Goal: Information Seeking & Learning: Learn about a topic

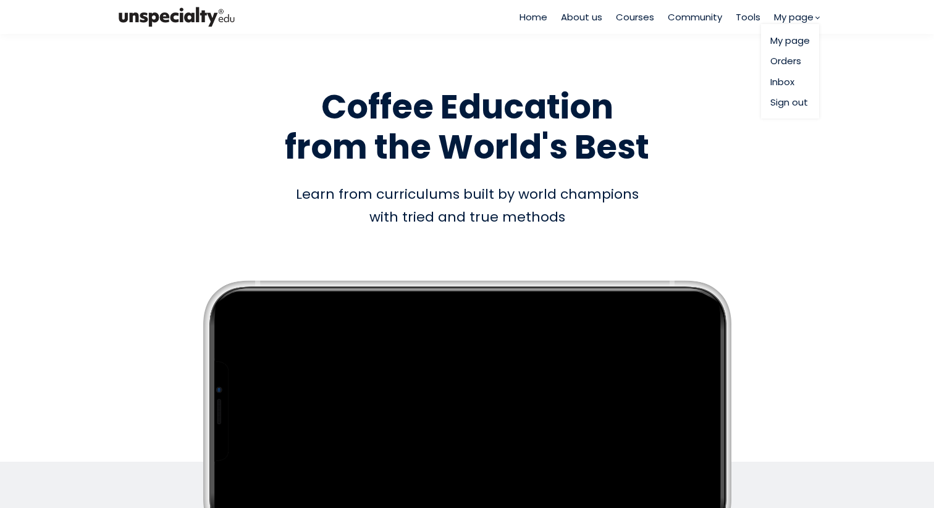
click at [782, 23] on span "My page" at bounding box center [794, 17] width 40 height 14
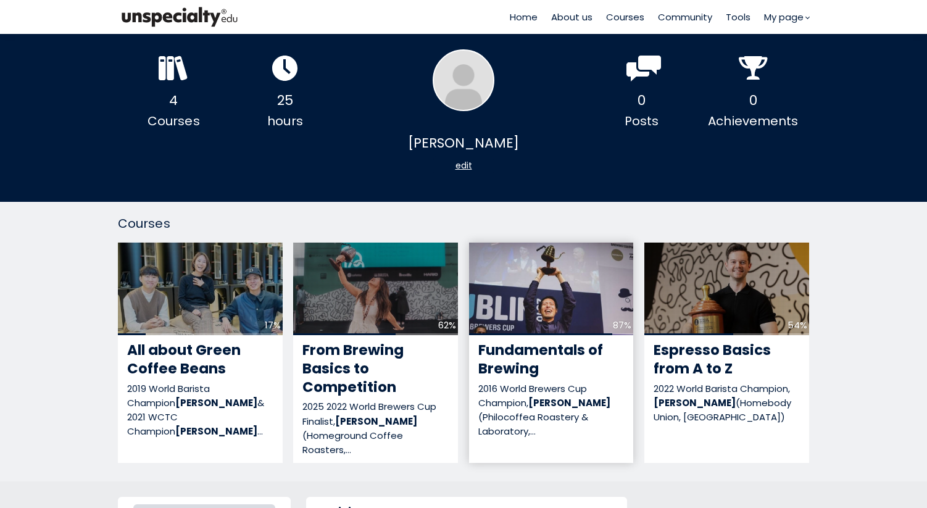
click at [583, 319] on div "87%" at bounding box center [551, 289] width 165 height 93
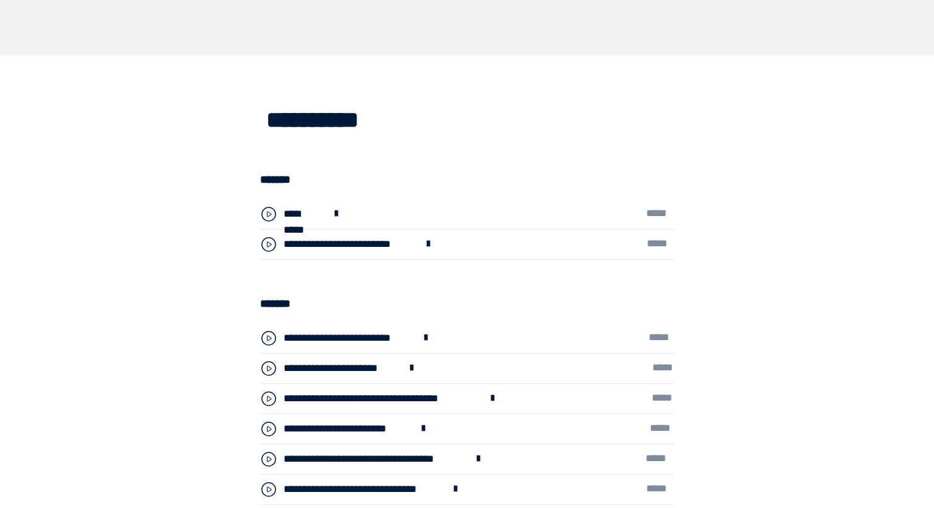
scroll to position [3139, 0]
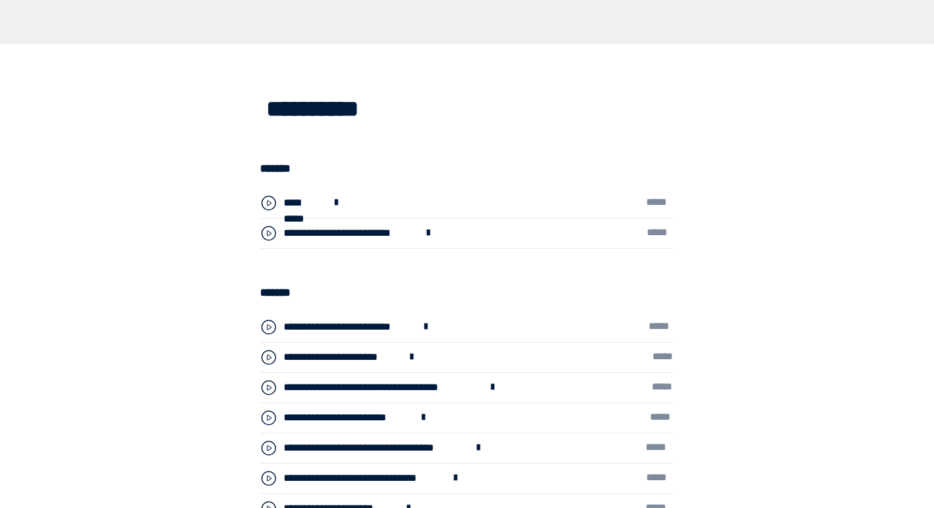
click at [307, 325] on div "**********" at bounding box center [348, 327] width 131 height 16
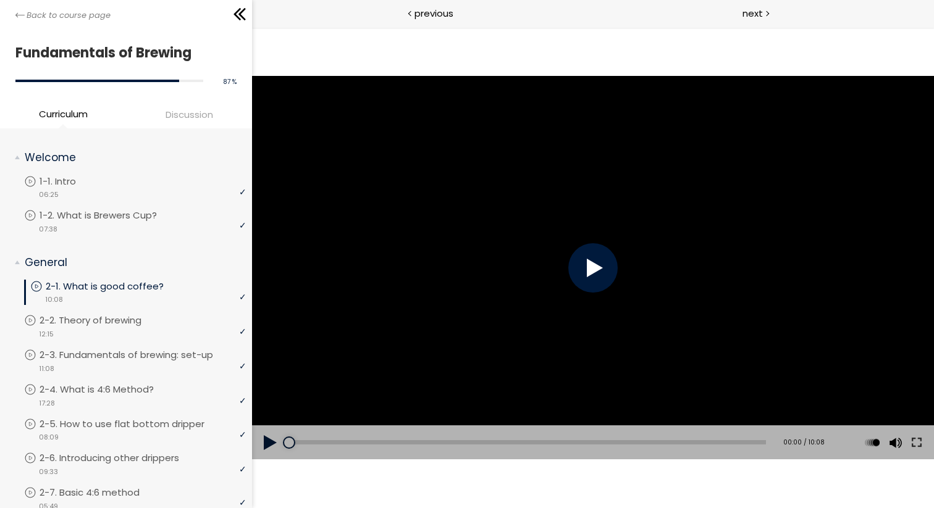
click at [596, 283] on div at bounding box center [592, 267] width 49 height 49
click at [585, 267] on div at bounding box center [592, 267] width 49 height 49
click at [575, 224] on div at bounding box center [593, 267] width 682 height 383
click at [466, 240] on div at bounding box center [593, 267] width 682 height 383
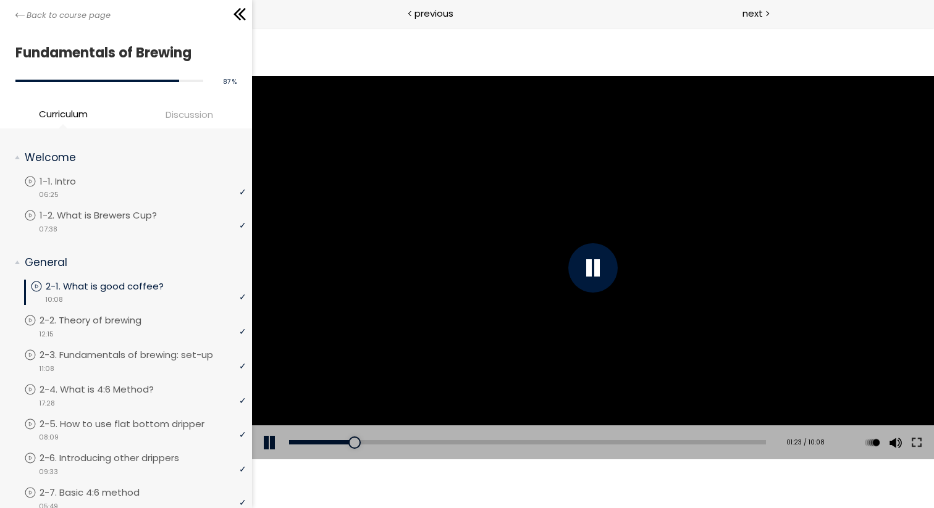
click at [599, 277] on div at bounding box center [592, 267] width 49 height 49
click at [525, 326] on div at bounding box center [593, 267] width 682 height 383
click at [512, 308] on div at bounding box center [593, 267] width 682 height 383
click at [570, 295] on div at bounding box center [593, 267] width 682 height 383
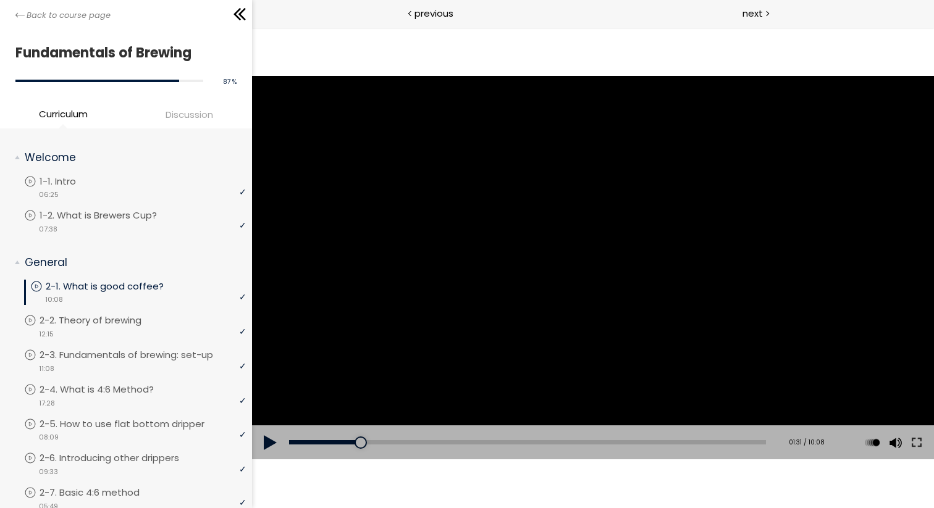
click at [662, 282] on div at bounding box center [593, 267] width 682 height 383
click at [599, 282] on div at bounding box center [592, 267] width 49 height 49
click at [383, 341] on div at bounding box center [593, 267] width 682 height 383
click at [577, 286] on div at bounding box center [592, 267] width 49 height 49
click at [541, 293] on div at bounding box center [593, 267] width 682 height 383
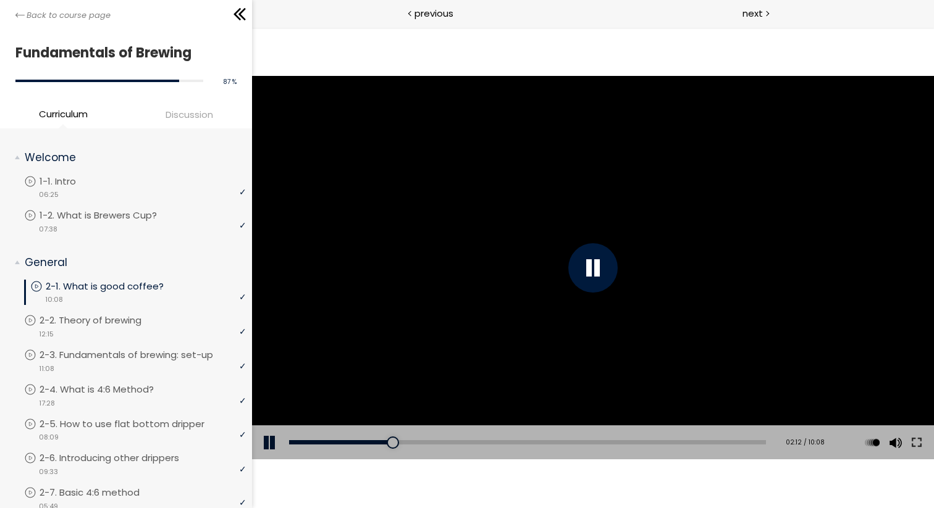
click at [594, 274] on div at bounding box center [592, 267] width 49 height 49
click at [522, 341] on div at bounding box center [593, 267] width 682 height 383
click at [585, 272] on div at bounding box center [592, 267] width 49 height 49
click at [705, 259] on div at bounding box center [593, 267] width 682 height 383
click at [595, 274] on div at bounding box center [592, 267] width 49 height 49
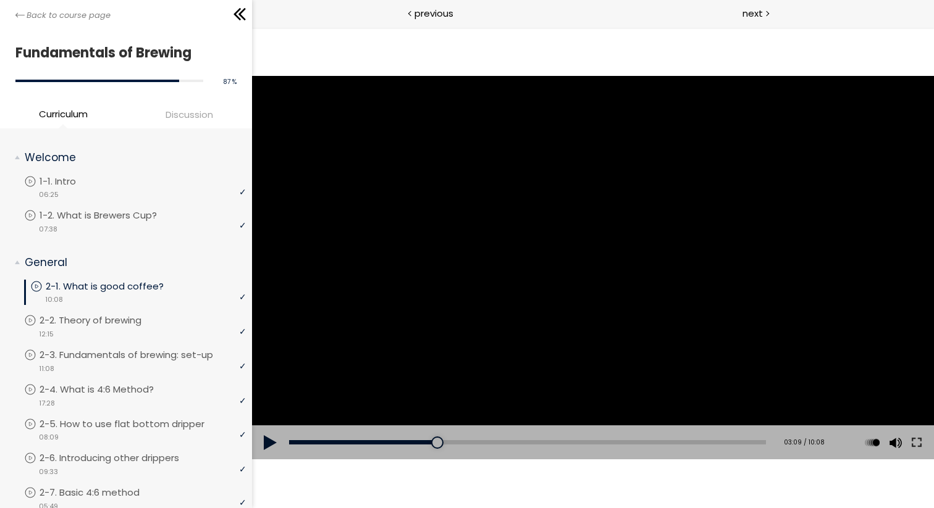
click at [561, 297] on div at bounding box center [593, 267] width 682 height 383
click at [577, 272] on div at bounding box center [592, 267] width 49 height 49
click at [712, 327] on div at bounding box center [593, 267] width 682 height 383
click at [594, 273] on div at bounding box center [592, 267] width 49 height 49
click at [687, 309] on div at bounding box center [593, 267] width 682 height 383
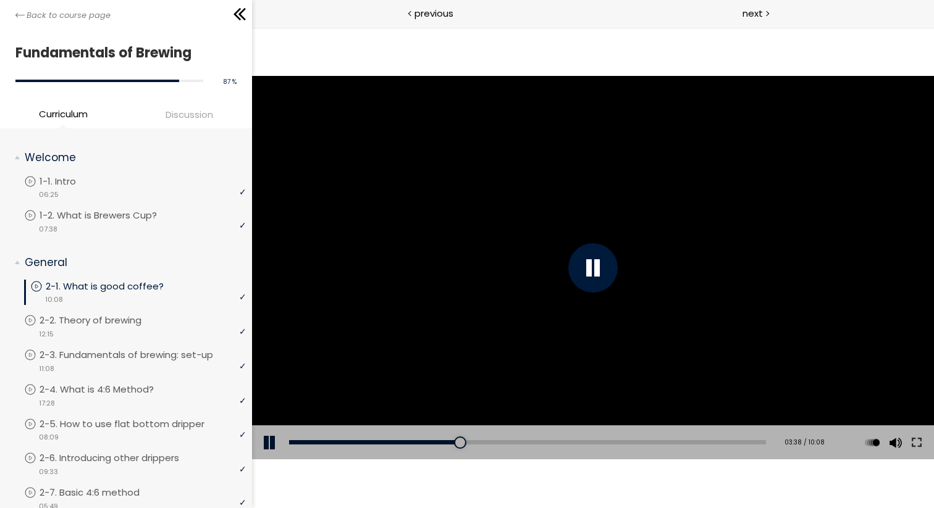
click at [588, 265] on div at bounding box center [592, 267] width 49 height 49
click at [687, 275] on div at bounding box center [593, 267] width 682 height 383
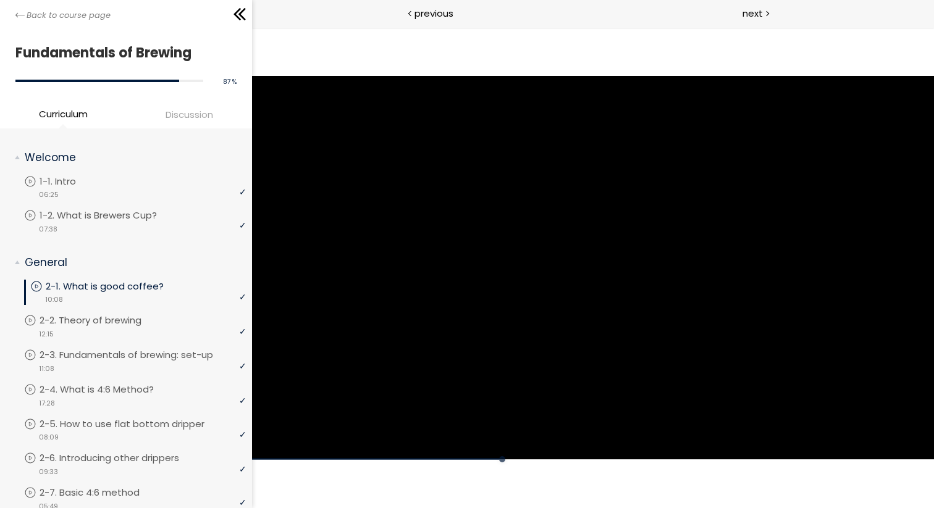
click at [687, 275] on div at bounding box center [593, 267] width 682 height 383
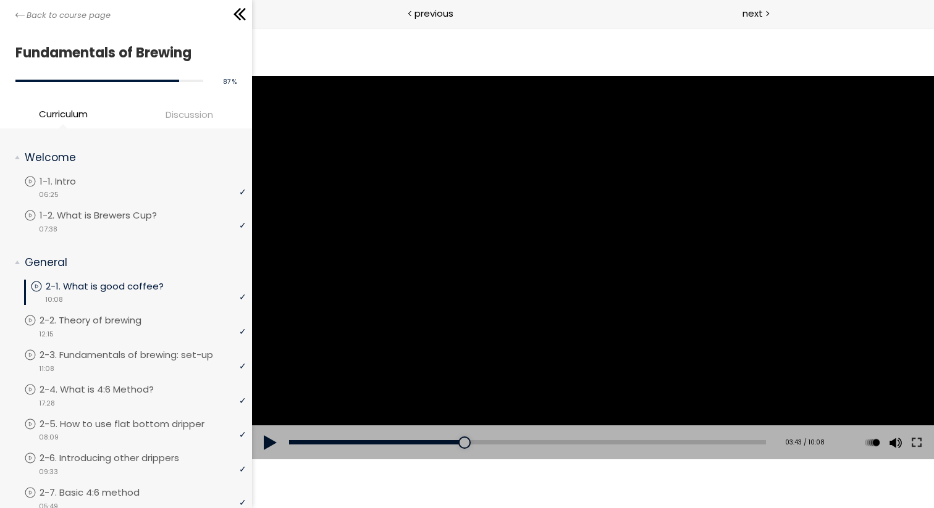
click at [611, 309] on div at bounding box center [593, 267] width 682 height 383
click at [599, 274] on div at bounding box center [592, 267] width 49 height 49
click at [762, 292] on div at bounding box center [593, 267] width 682 height 383
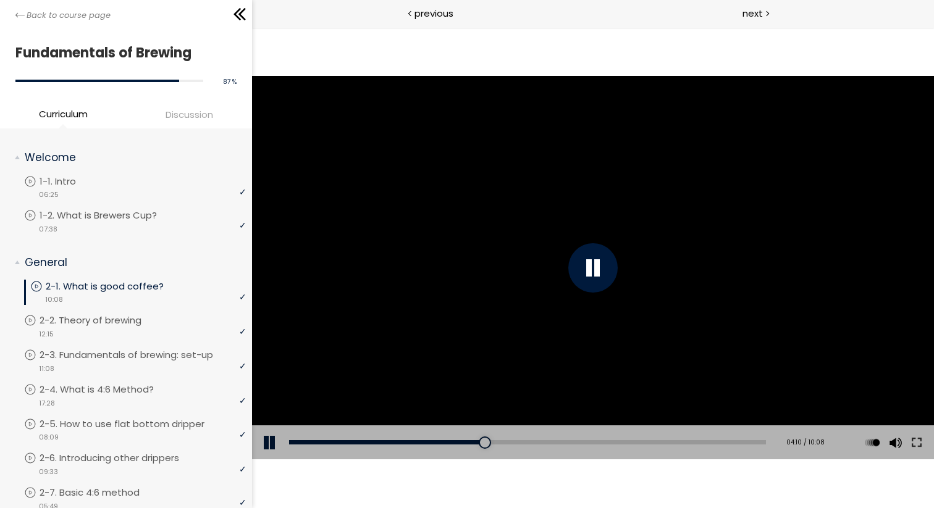
click at [672, 239] on div at bounding box center [593, 267] width 682 height 383
